Goal: Task Accomplishment & Management: Use online tool/utility

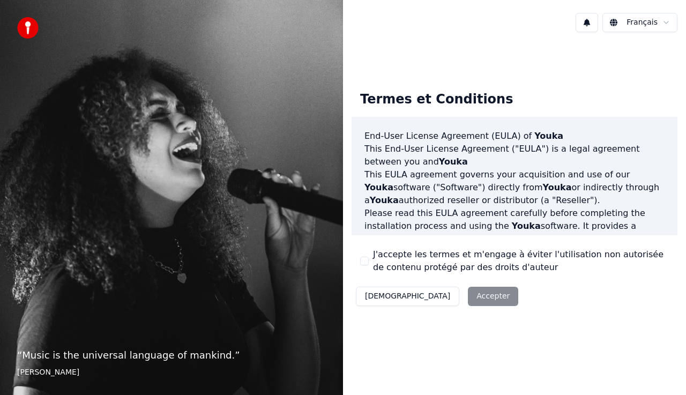
click at [361, 257] on button "J'accepte les termes et m'engage à éviter l'utilisation non autorisée de conten…" at bounding box center [364, 261] width 9 height 9
click at [468, 296] on button "Accepter" at bounding box center [493, 296] width 50 height 19
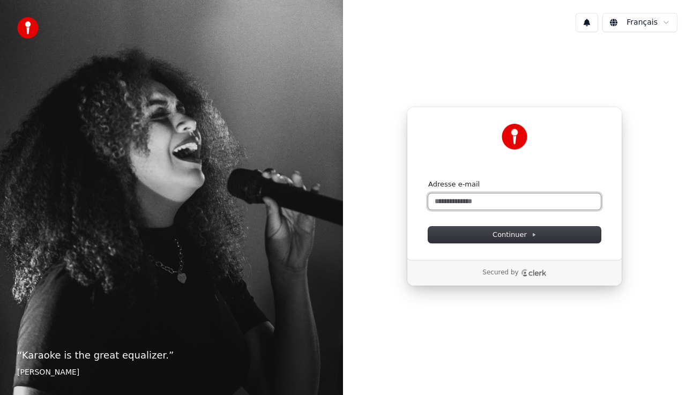
click at [490, 204] on input "Adresse e-mail" at bounding box center [514, 201] width 172 height 16
click at [428, 179] on button "submit" at bounding box center [428, 179] width 0 height 0
type input "**********"
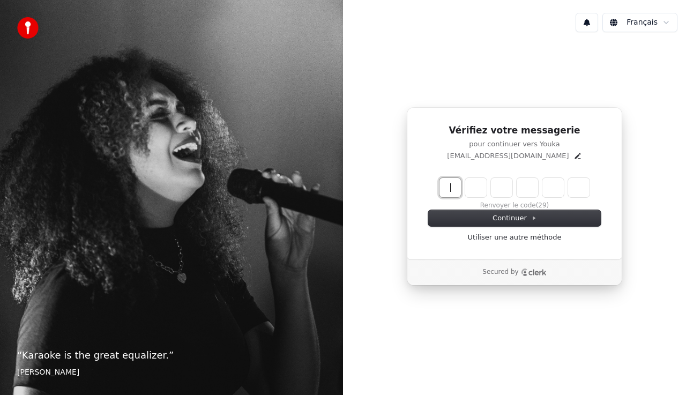
click at [441, 184] on input "Enter verification code" at bounding box center [524, 187] width 171 height 19
type input "******"
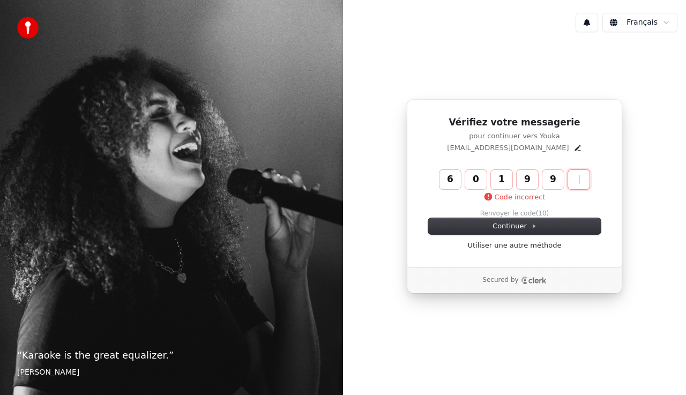
type input "******"
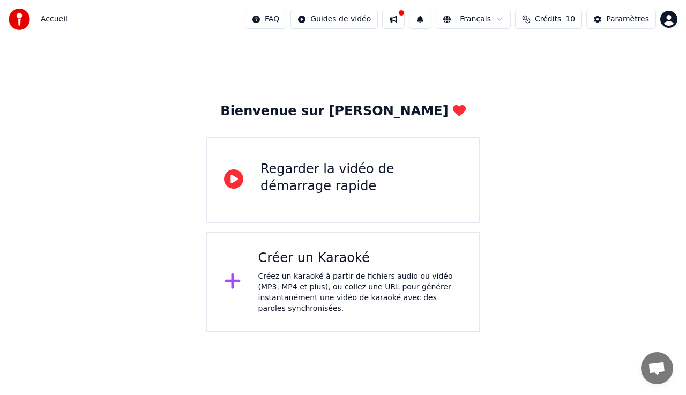
click at [614, 15] on div "Paramètres" at bounding box center [627, 19] width 43 height 11
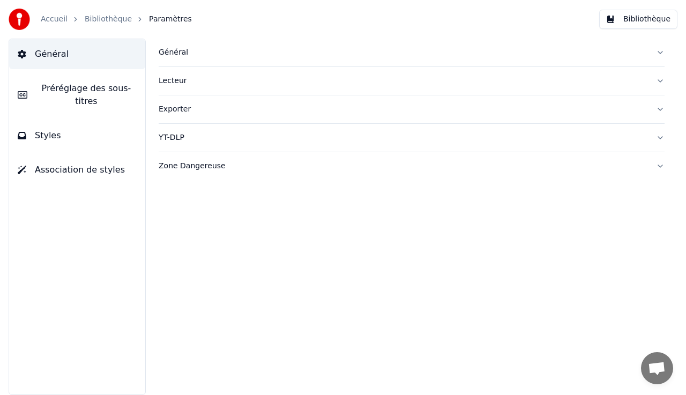
click at [622, 15] on button "Bibliothèque" at bounding box center [638, 19] width 78 height 19
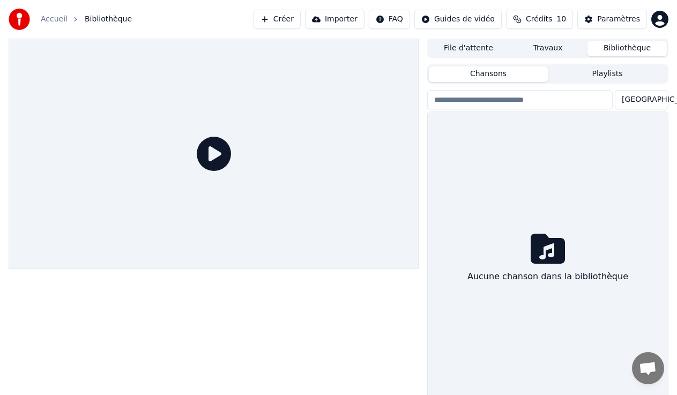
click at [550, 50] on button "Travaux" at bounding box center [547, 49] width 79 height 16
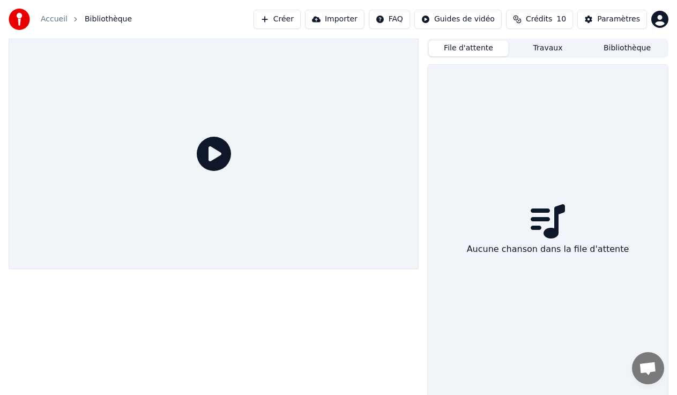
click at [467, 50] on button "File d'attente" at bounding box center [468, 49] width 79 height 16
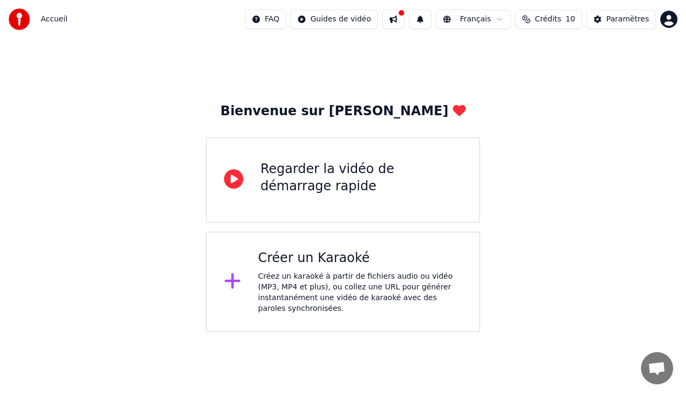
click at [327, 279] on div "Créez un karaoké à partir de fichiers audio ou vidéo (MP3, MP4 et plus), ou col…" at bounding box center [360, 292] width 204 height 43
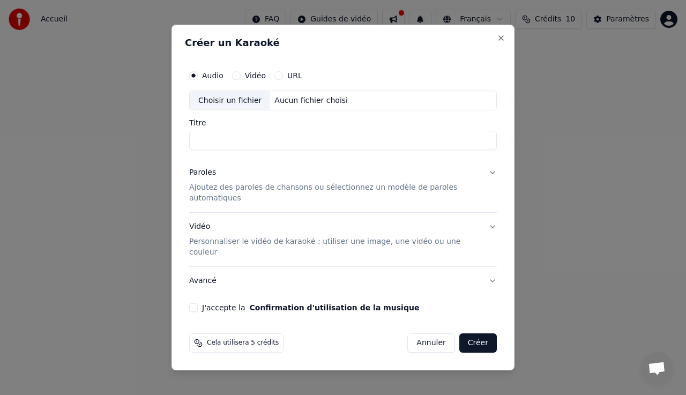
click at [234, 80] on button "Vidéo" at bounding box center [236, 75] width 9 height 9
click at [226, 163] on div "Audio Vidéo URL Choisir un fichier Aucun fichier choisi Titre Paroles Ajoutez d…" at bounding box center [343, 189] width 316 height 256
click at [227, 151] on input "Titre" at bounding box center [342, 140] width 307 height 19
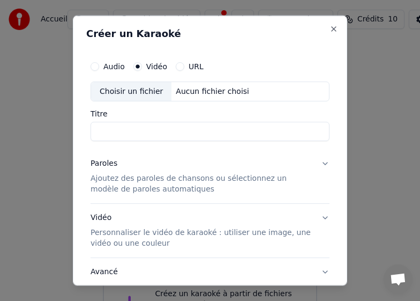
paste input "**********"
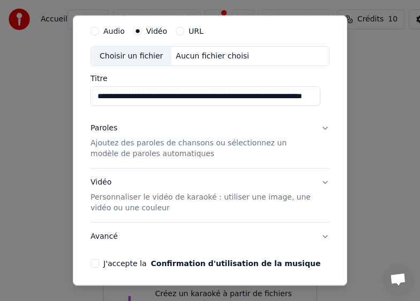
scroll to position [54, 0]
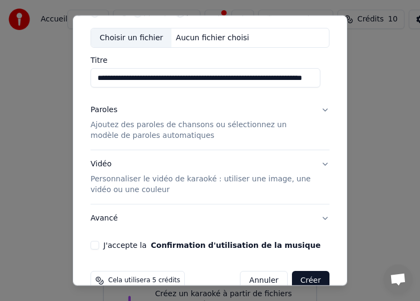
type input "**********"
click at [314, 111] on button "Paroles Ajoutez des paroles de chansons ou sélectionnez un modèle de paroles au…" at bounding box center [210, 123] width 239 height 54
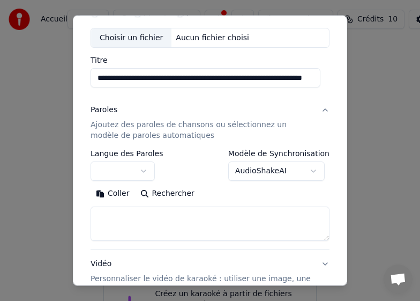
click at [129, 211] on textarea at bounding box center [210, 223] width 239 height 34
paste textarea "**********"
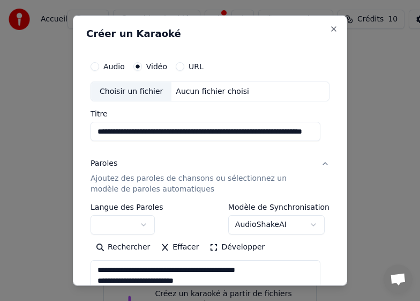
type textarea "**********"
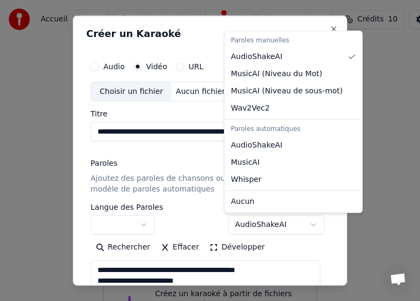
click at [269, 230] on body "**********" at bounding box center [210, 180] width 420 height 360
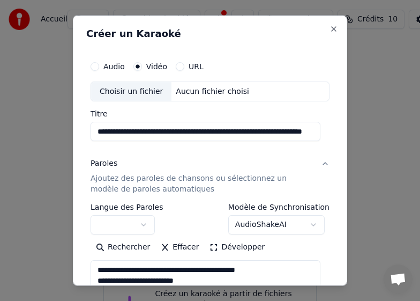
click at [392, 168] on div at bounding box center [210, 150] width 420 height 301
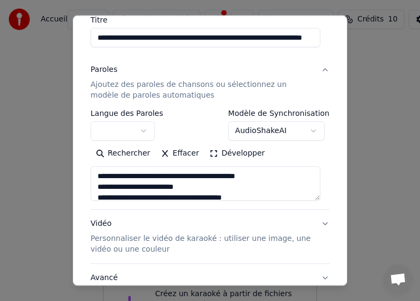
scroll to position [68, 0]
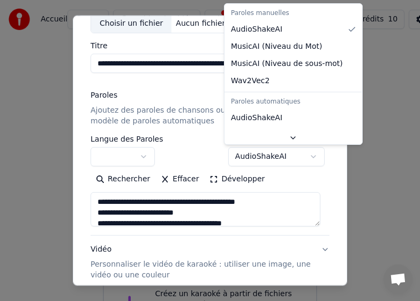
click at [274, 147] on body "**********" at bounding box center [210, 180] width 420 height 360
select select "**********"
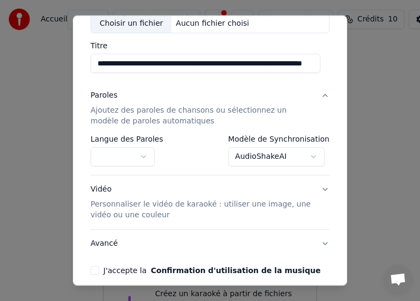
click at [319, 184] on button "Vidéo Personnaliser le vidéo de karaoké : utiliser une image, une vidéo ou une …" at bounding box center [210, 202] width 239 height 54
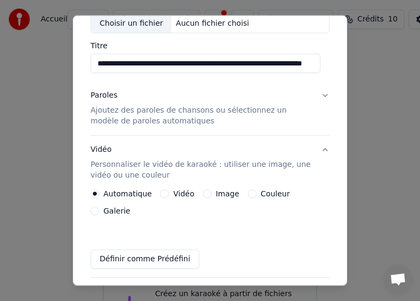
click at [204, 193] on button "Image" at bounding box center [207, 193] width 9 height 9
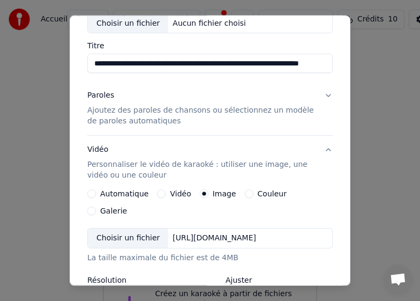
click at [256, 232] on div "[URL][DOMAIN_NAME]" at bounding box center [214, 237] width 92 height 11
click at [260, 232] on div "[URL][DOMAIN_NAME]" at bounding box center [214, 237] width 92 height 11
click at [142, 228] on div "Choisir un fichier" at bounding box center [128, 237] width 80 height 19
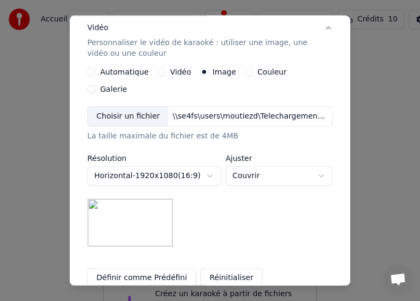
scroll to position [175, 0]
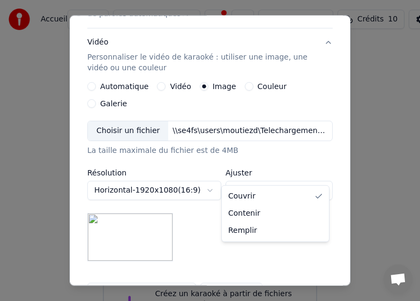
click at [238, 176] on body "**********" at bounding box center [210, 180] width 420 height 360
select select "*******"
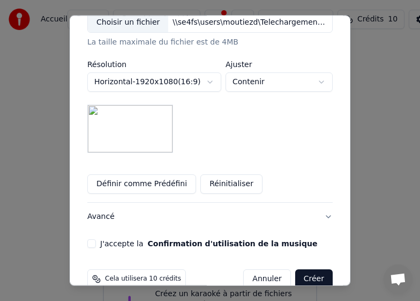
scroll to position [287, 0]
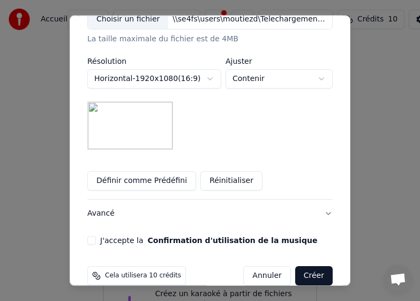
click at [90, 236] on button "J'accepte la Confirmation d'utilisation de la musique" at bounding box center [91, 240] width 9 height 9
click at [305, 266] on button "Créer" at bounding box center [313, 275] width 37 height 19
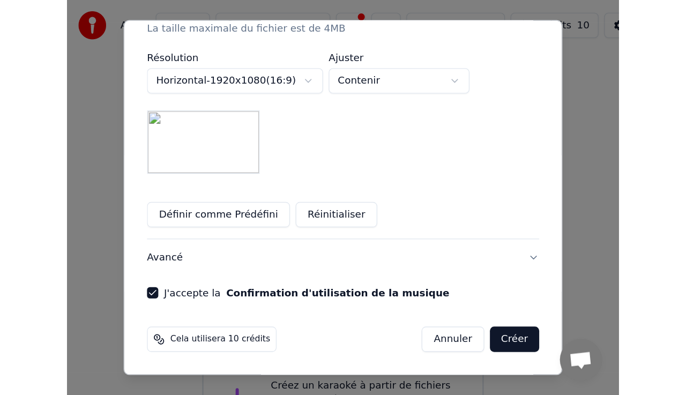
scroll to position [206, 0]
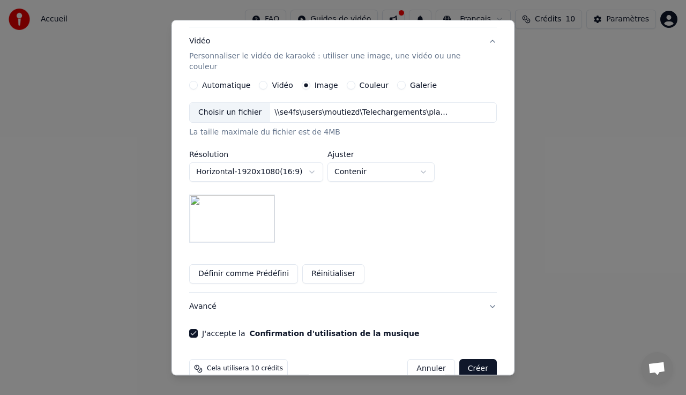
click at [471, 359] on button "Créer" at bounding box center [477, 368] width 37 height 19
click at [482, 34] on button "Vidéo Personnaliser le vidéo de karaoké : utiliser une image, une vidéo ou une …" at bounding box center [342, 55] width 307 height 54
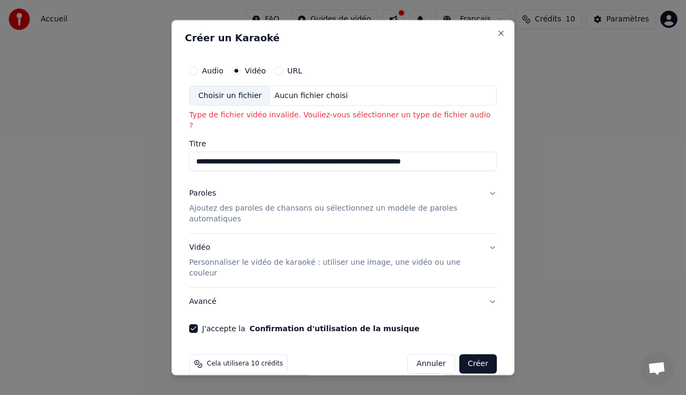
click at [396, 164] on input "**********" at bounding box center [342, 161] width 307 height 19
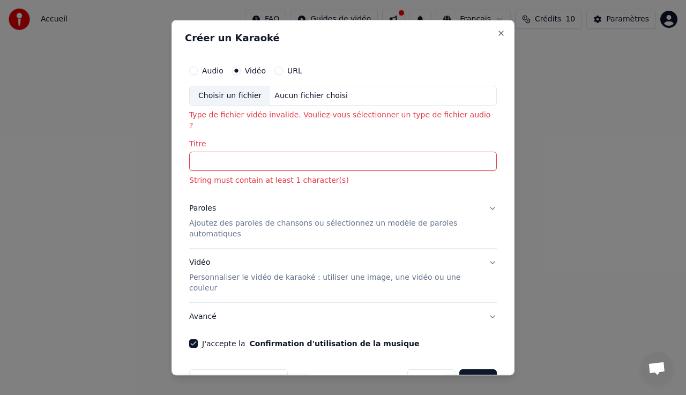
click at [275, 70] on button "URL" at bounding box center [278, 70] width 9 height 9
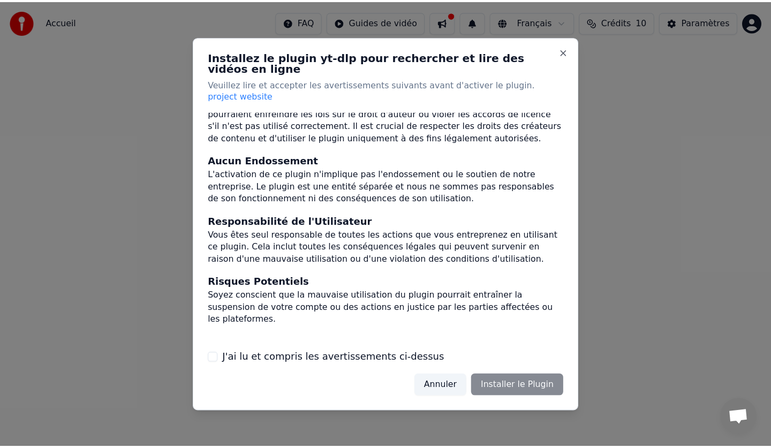
scroll to position [104, 0]
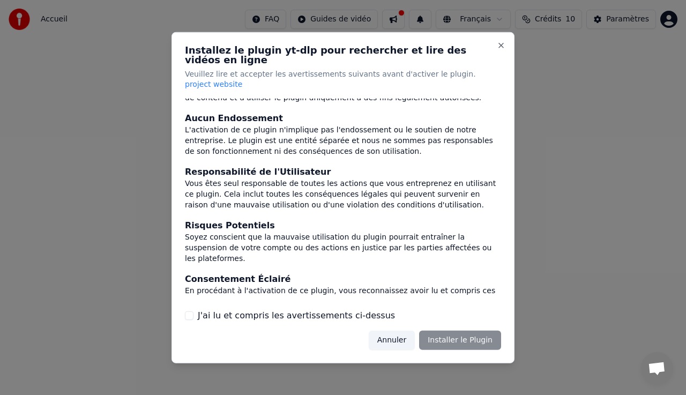
click at [188, 311] on button "J'ai lu et compris les avertissements ci-dessus" at bounding box center [189, 315] width 9 height 9
click at [474, 319] on div "Installez le plugin yt-dlp pour rechercher et lire des vidéos en ligne Veuillez…" at bounding box center [342, 197] width 343 height 331
click at [473, 331] on button "Installer le Plugin" at bounding box center [460, 340] width 82 height 19
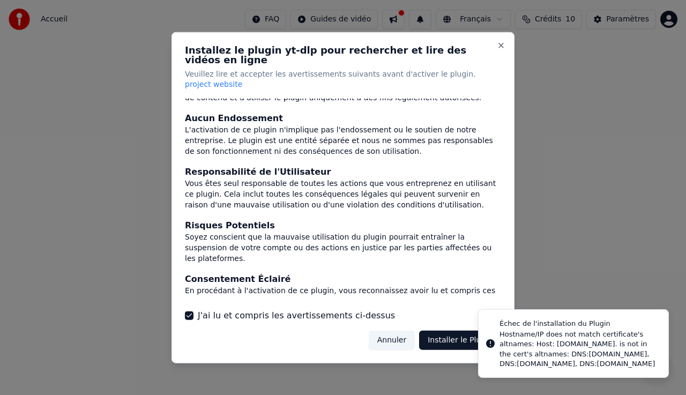
click at [598, 160] on div at bounding box center [343, 197] width 686 height 395
click at [498, 49] on button "Close" at bounding box center [501, 45] width 9 height 9
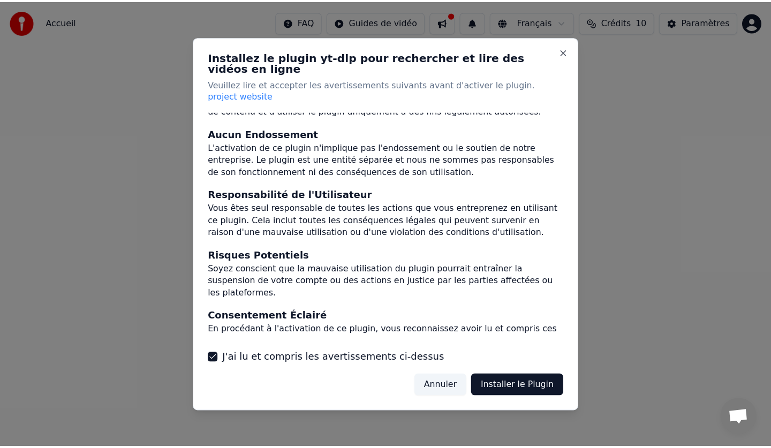
scroll to position [67, 0]
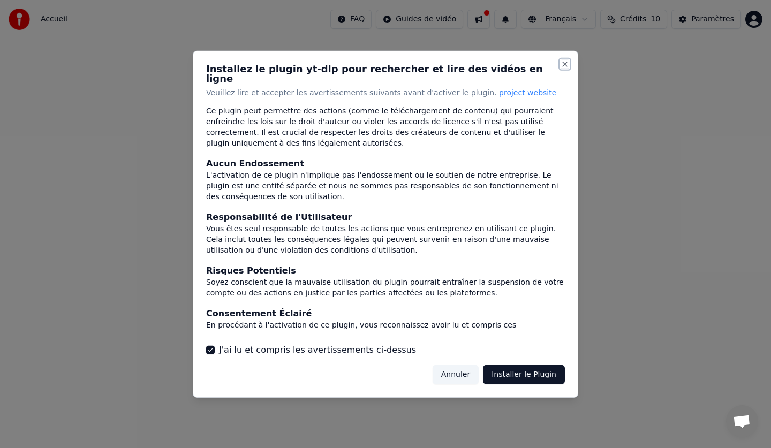
click at [564, 68] on button "Close" at bounding box center [565, 63] width 9 height 9
click at [564, 66] on button "Close" at bounding box center [565, 63] width 9 height 9
click at [568, 68] on button "Close" at bounding box center [565, 63] width 9 height 9
click at [449, 374] on button "Annuler" at bounding box center [456, 374] width 46 height 19
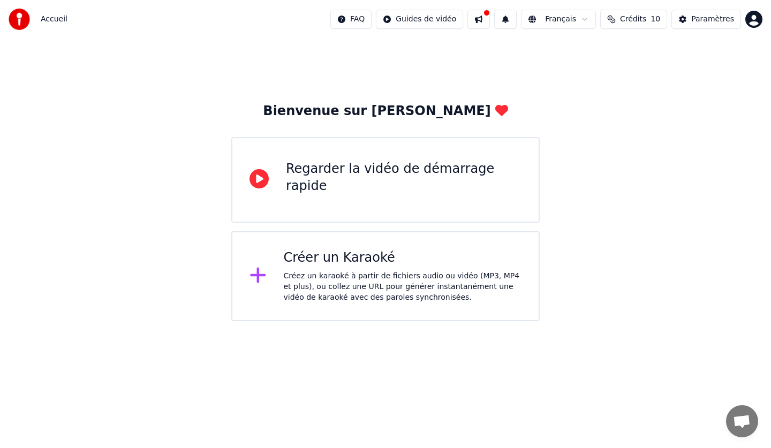
click at [431, 257] on div "Créer un Karaoké" at bounding box center [403, 258] width 238 height 17
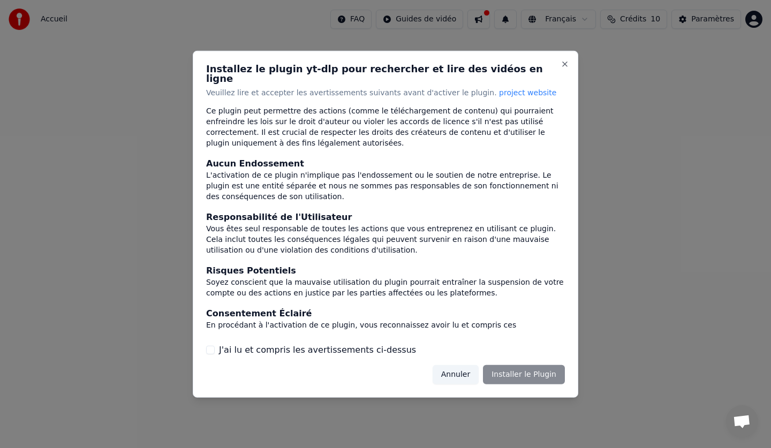
click at [472, 369] on button "Annuler" at bounding box center [456, 374] width 46 height 19
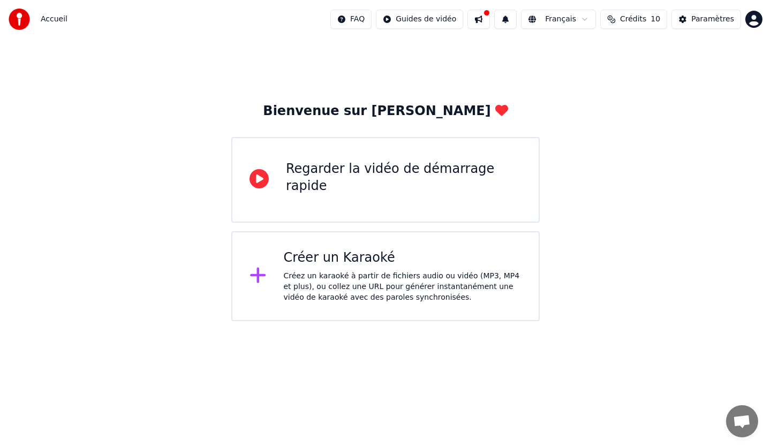
click at [372, 159] on div "Regarder la vidéo de démarrage rapide" at bounding box center [385, 180] width 309 height 86
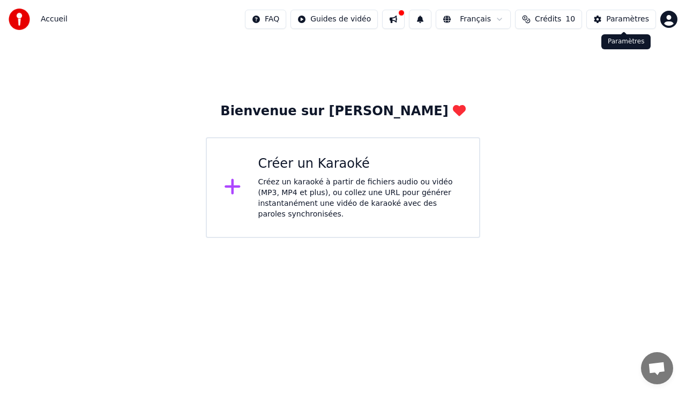
click at [605, 14] on button "Paramètres" at bounding box center [621, 19] width 70 height 19
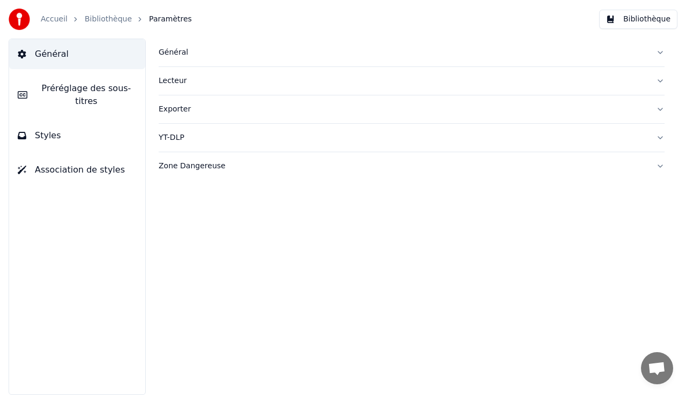
click at [618, 26] on button "Bibliothèque" at bounding box center [638, 19] width 78 height 19
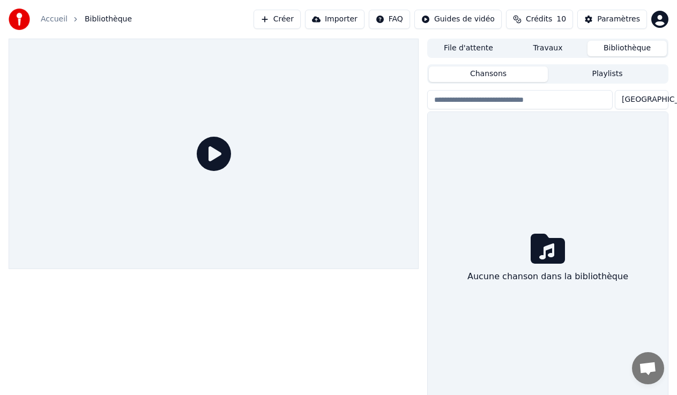
click at [534, 50] on button "Travaux" at bounding box center [547, 49] width 79 height 16
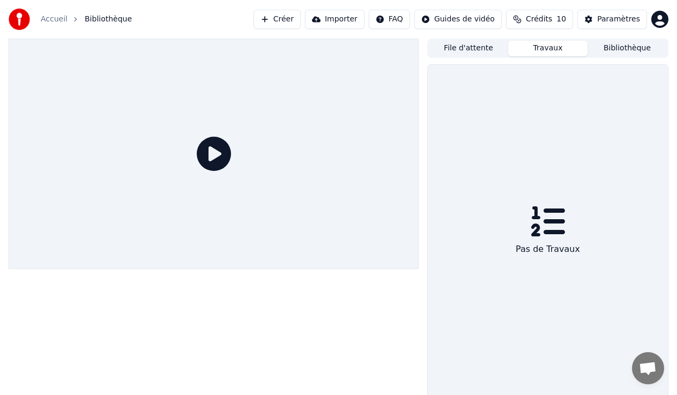
click at [467, 54] on button "File d'attente" at bounding box center [468, 49] width 79 height 16
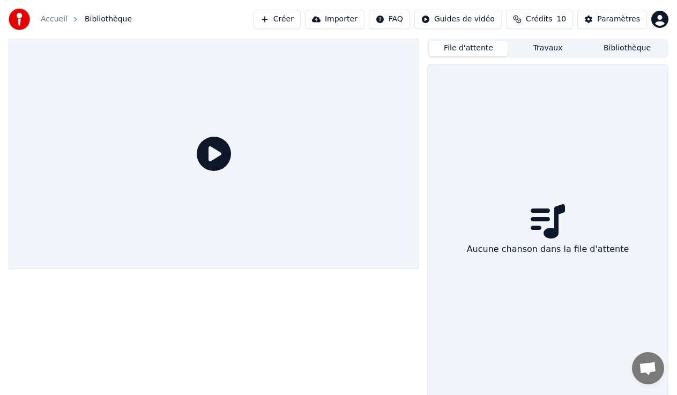
click at [299, 23] on button "Créer" at bounding box center [276, 19] width 47 height 19
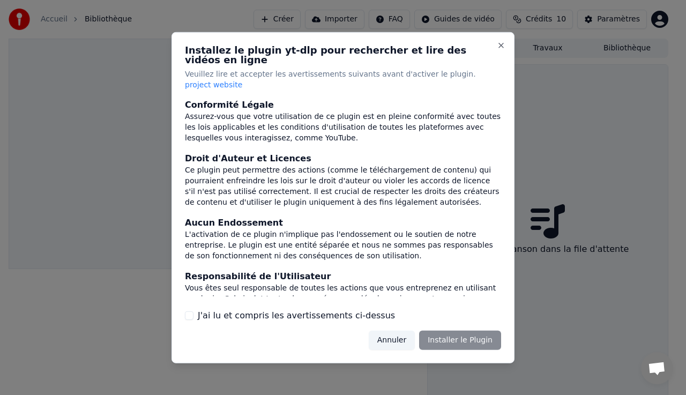
click at [285, 312] on div "Installez le plugin yt-dlp pour rechercher et lire des vidéos en ligne Veuillez…" at bounding box center [342, 197] width 343 height 331
click at [192, 311] on button "J'ai lu et compris les avertissements ci-dessus" at bounding box center [189, 315] width 9 height 9
click at [448, 331] on button "Installer le Plugin" at bounding box center [460, 340] width 82 height 19
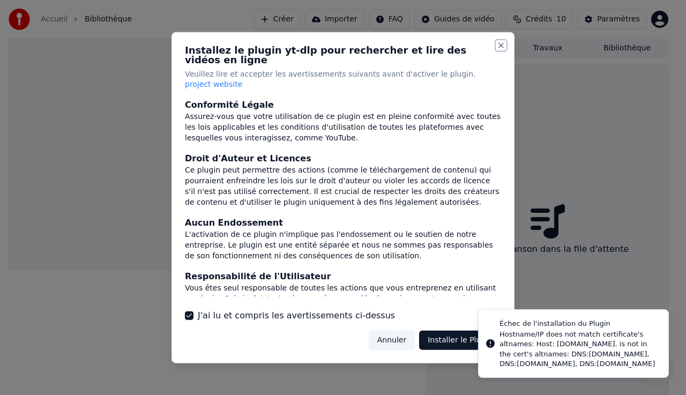
click at [502, 49] on button "Close" at bounding box center [501, 45] width 9 height 9
